Goal: Check status: Check status

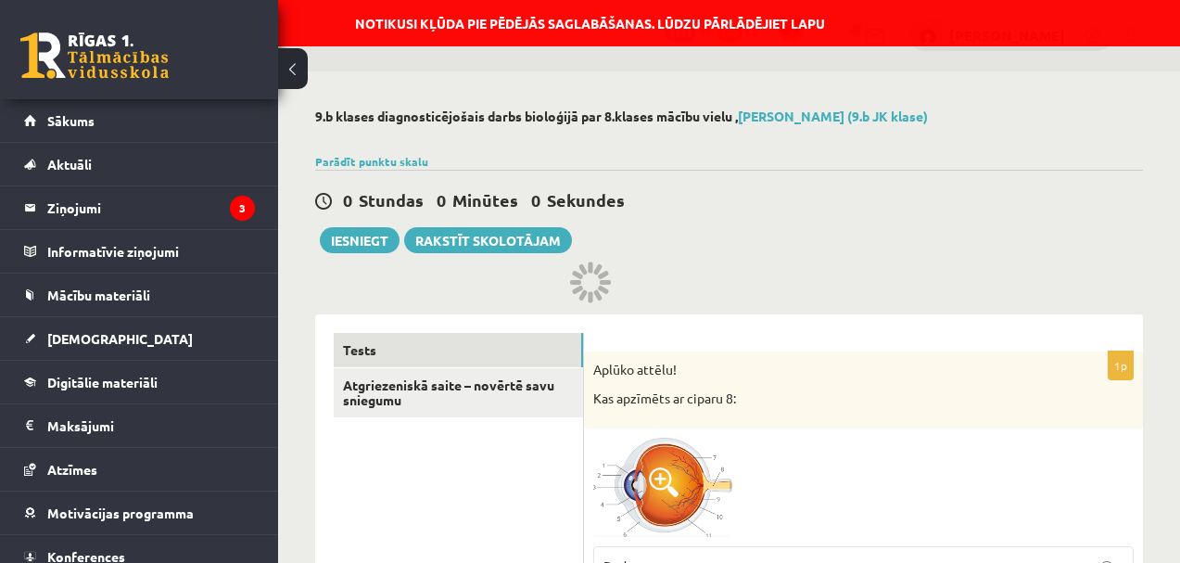
drag, startPoint x: 377, startPoint y: 171, endPoint x: 339, endPoint y: 171, distance: 38.0
click at [339, 171] on div "0 Stundas 0 Minūtes 0 Sekundes Notikusi kļūda pie pēdējās saglabāšanas. Lūdzu p…" at bounding box center [729, 211] width 828 height 83
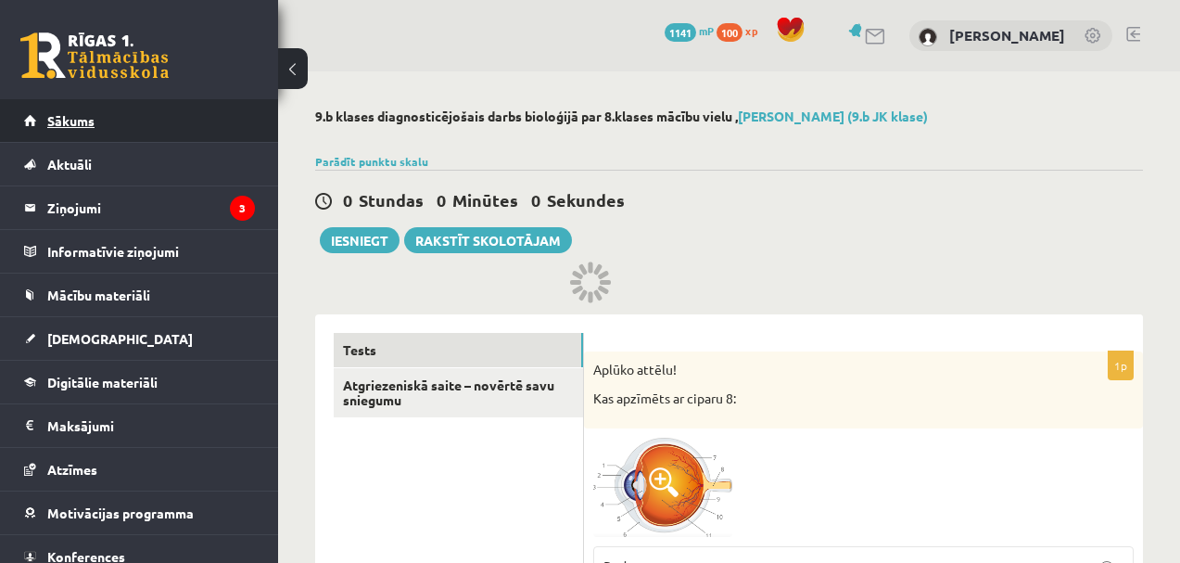
click at [89, 131] on link "Sākums" at bounding box center [139, 120] width 231 height 43
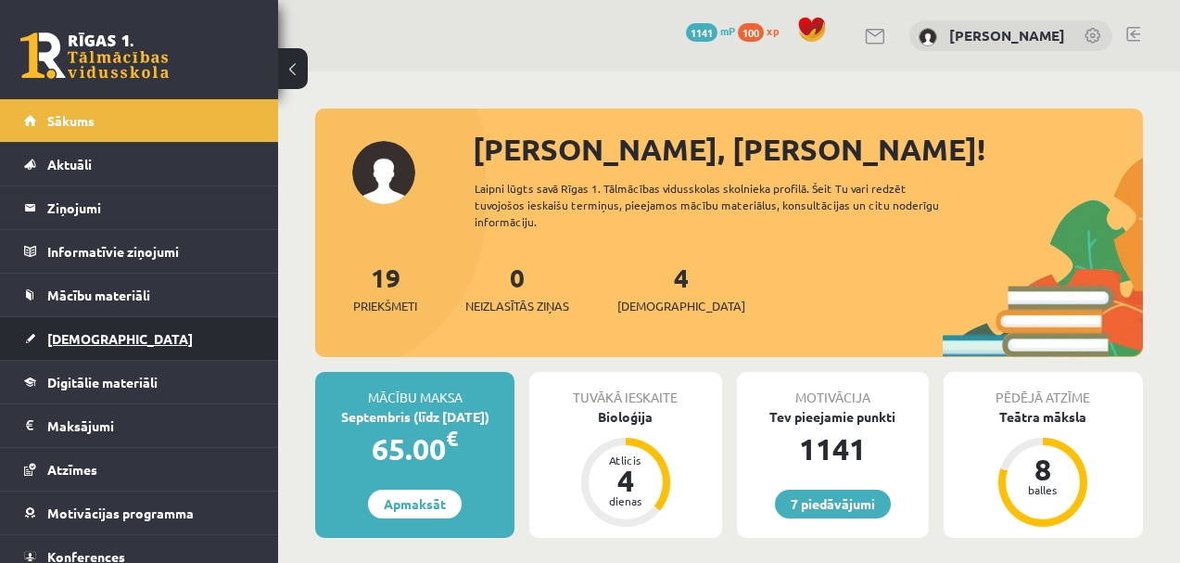
click at [70, 336] on span "[DEMOGRAPHIC_DATA]" at bounding box center [120, 338] width 146 height 17
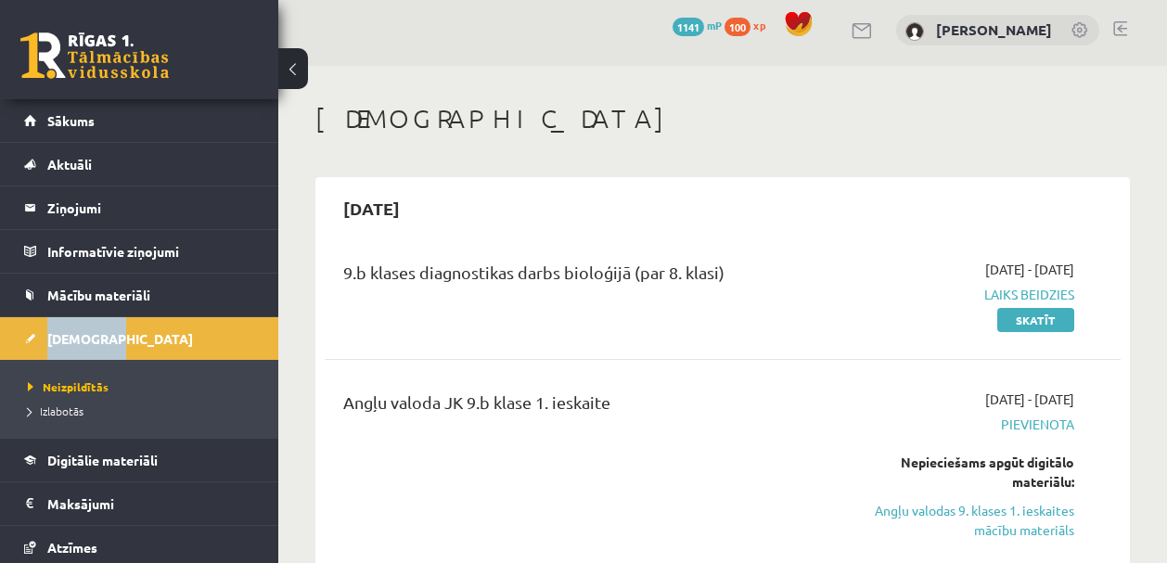
scroll to position [7, 0]
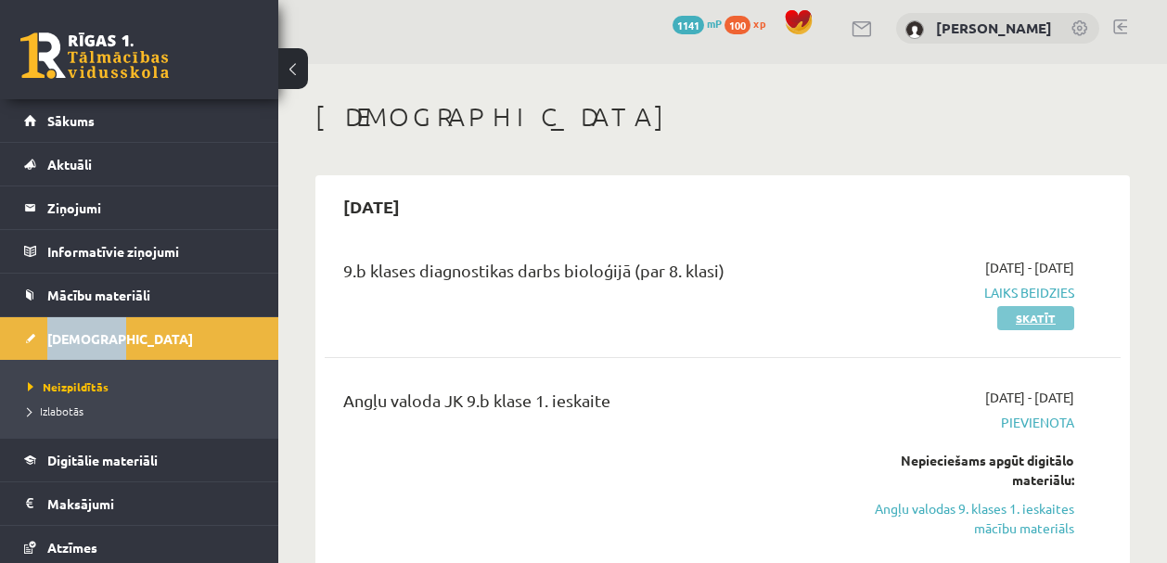
click at [1025, 313] on link "Skatīt" at bounding box center [1035, 318] width 77 height 24
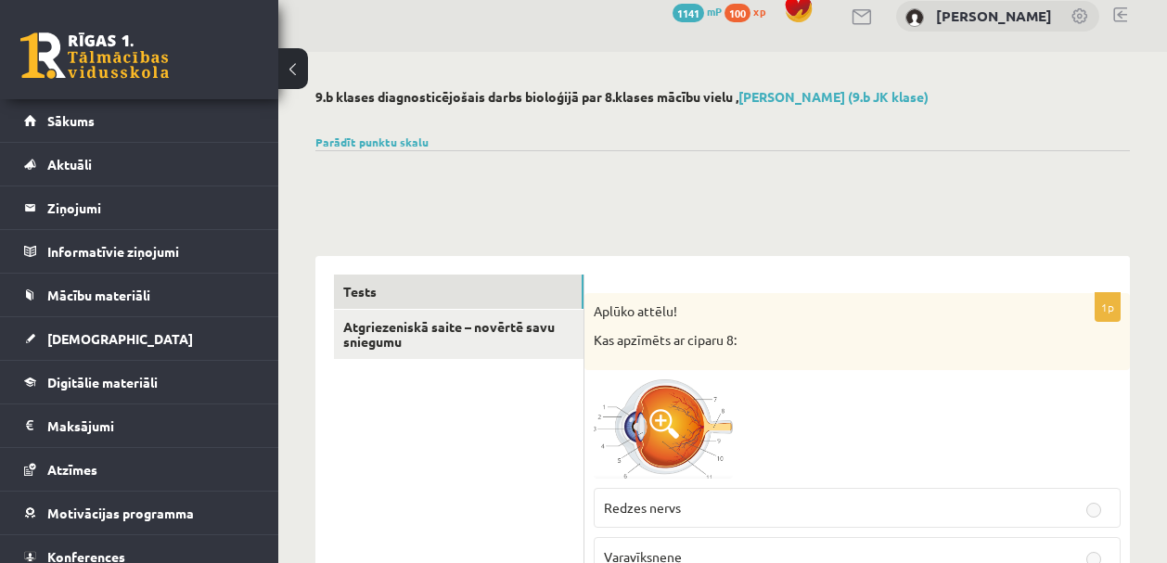
scroll to position [36, 0]
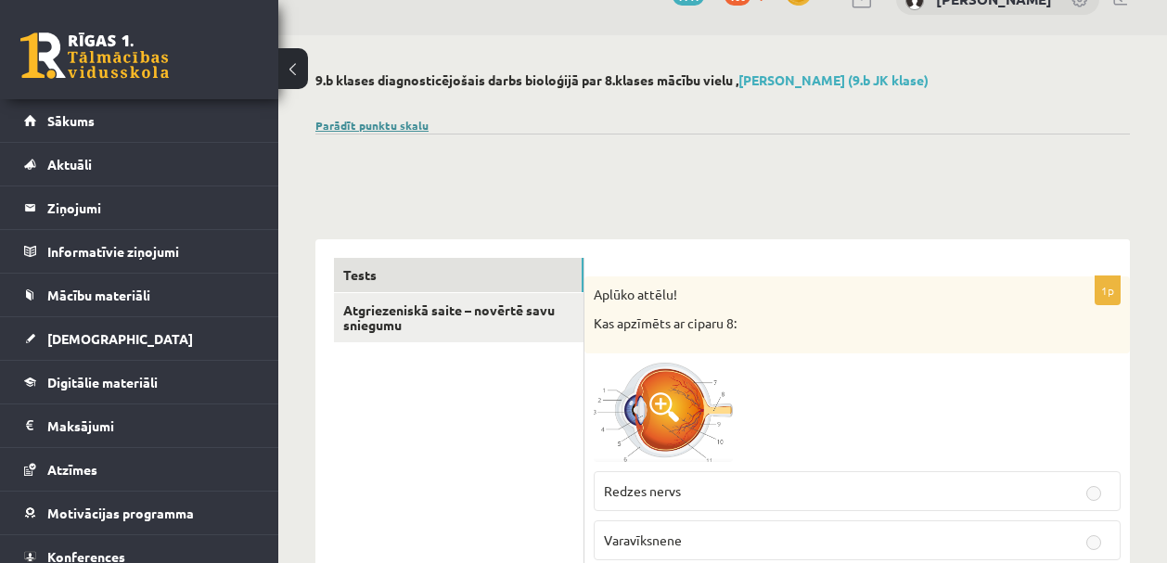
click at [388, 130] on link "Parādīt punktu skalu" at bounding box center [371, 125] width 113 height 15
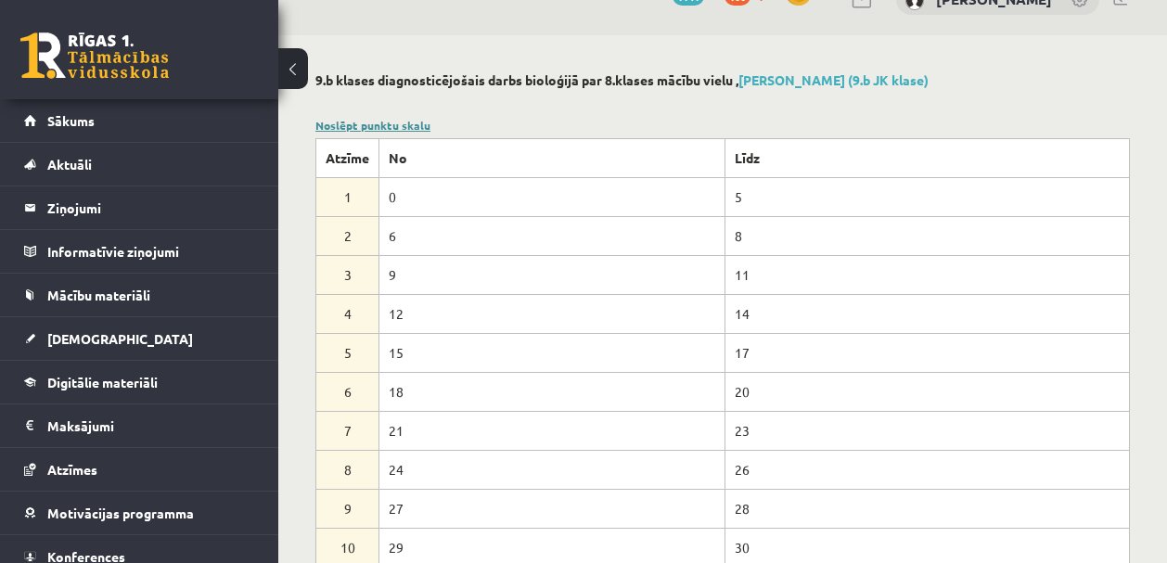
click at [387, 130] on link "Noslēpt punktu skalu" at bounding box center [372, 125] width 115 height 15
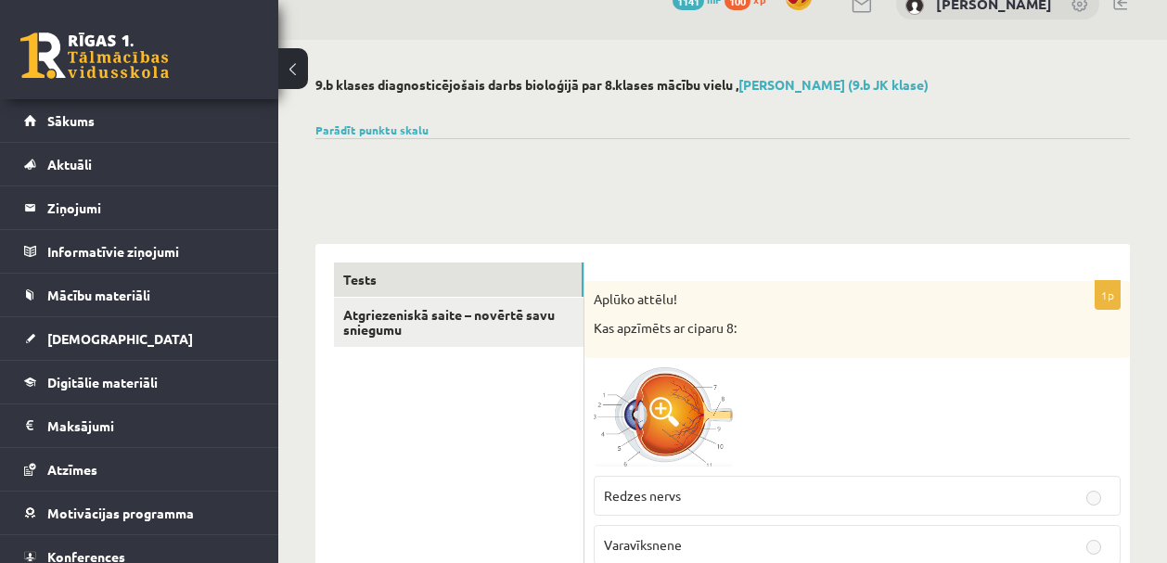
scroll to position [25, 0]
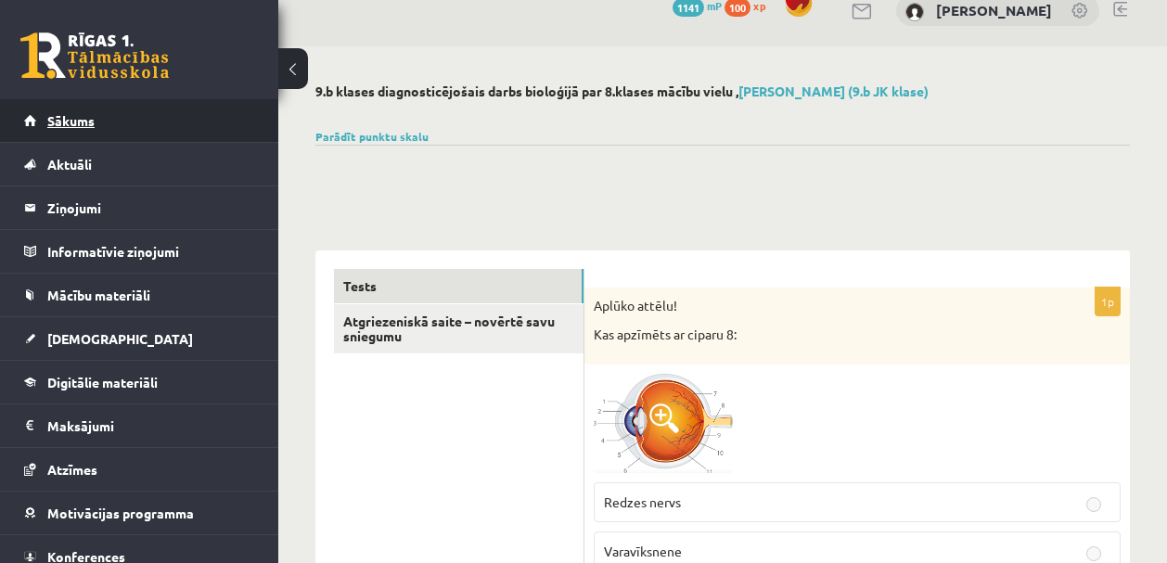
click at [46, 107] on link "Sākums" at bounding box center [139, 120] width 231 height 43
